Goal: Check status: Check status

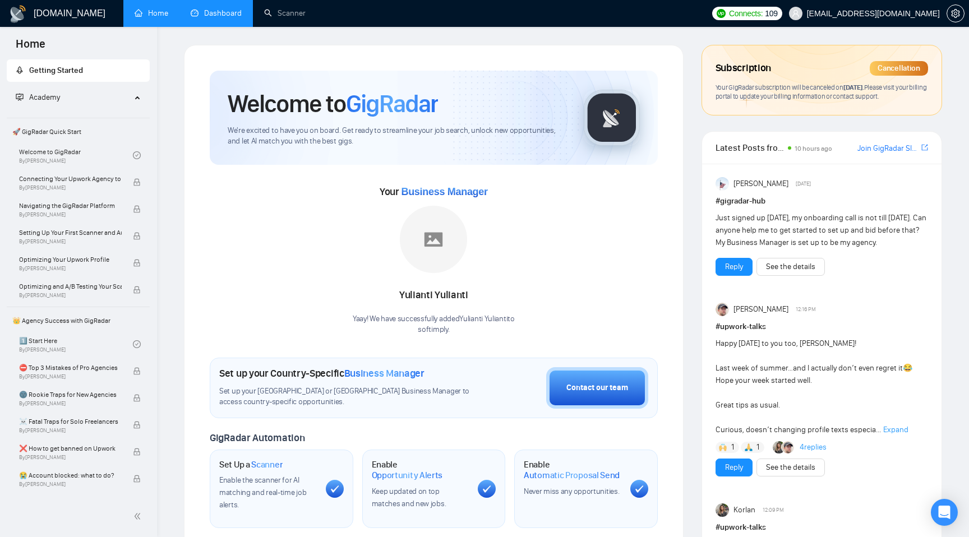
click at [235, 13] on link "Dashboard" at bounding box center [216, 13] width 51 height 10
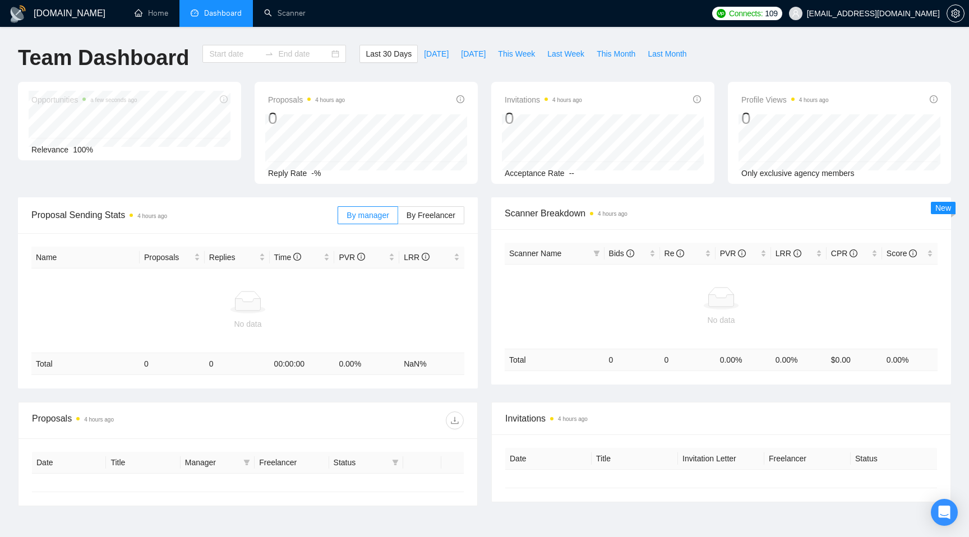
type input "[DATE]"
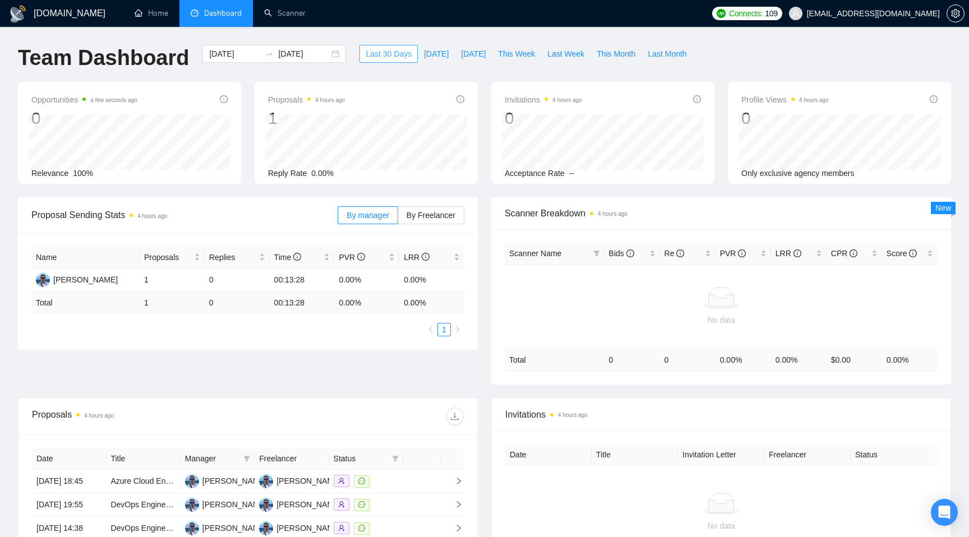
click at [381, 53] on span "Last 30 Days" at bounding box center [388, 54] width 46 height 12
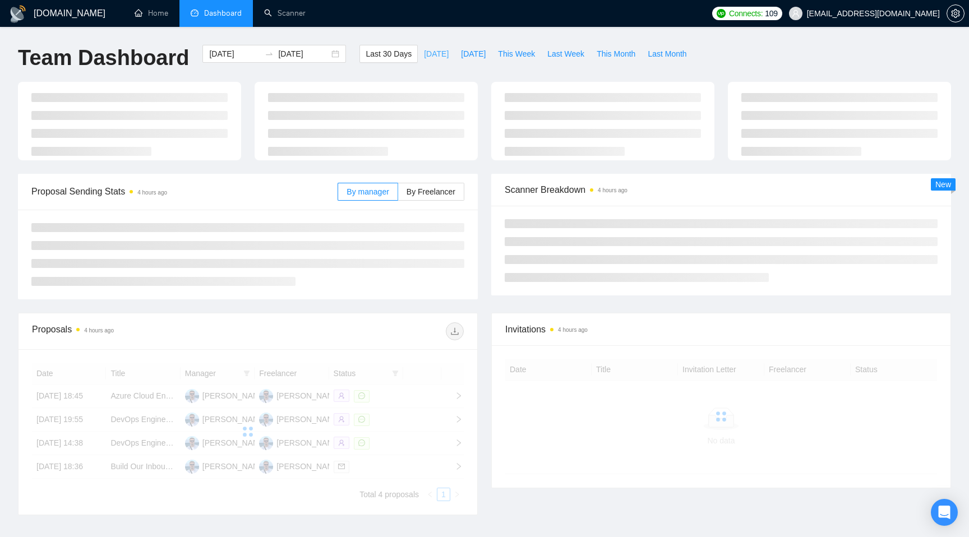
click at [434, 50] on span "[DATE]" at bounding box center [436, 54] width 25 height 12
type input "[DATE]"
click at [521, 54] on span "This Week" at bounding box center [516, 54] width 37 height 12
type input "[DATE]"
